Goal: Task Accomplishment & Management: Manage account settings

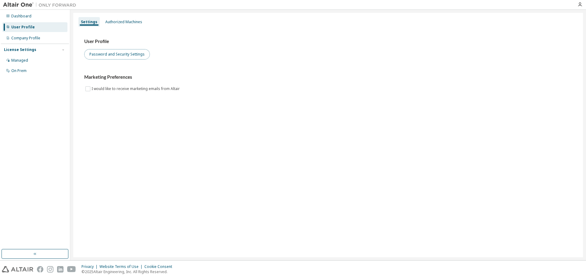
click at [108, 56] on button "Password and Security Settings" at bounding box center [117, 54] width 66 height 10
